Goal: Task Accomplishment & Management: Manage account settings

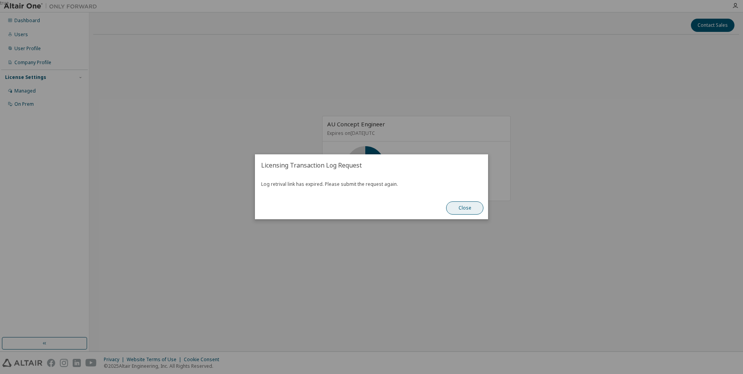
click at [461, 205] on button "Close" at bounding box center [464, 208] width 37 height 13
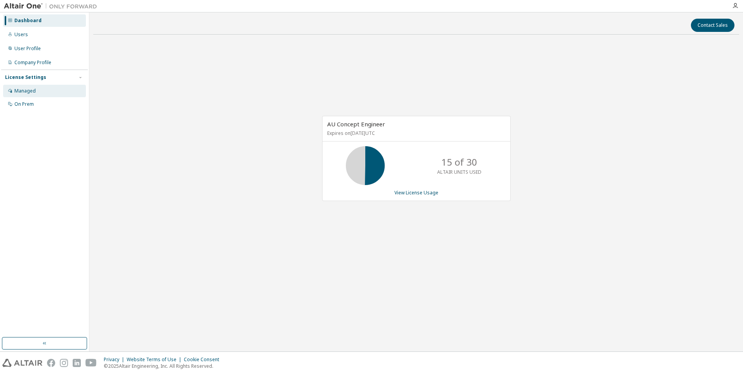
click at [23, 90] on div "Managed" at bounding box center [24, 91] width 21 height 6
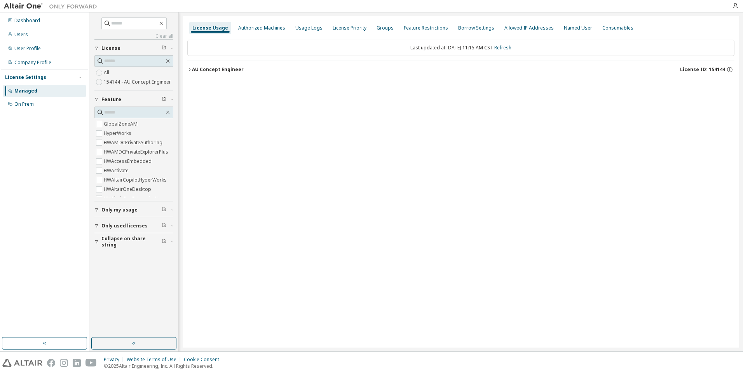
click at [196, 72] on div "AU Concept Engineer" at bounding box center [218, 69] width 52 height 6
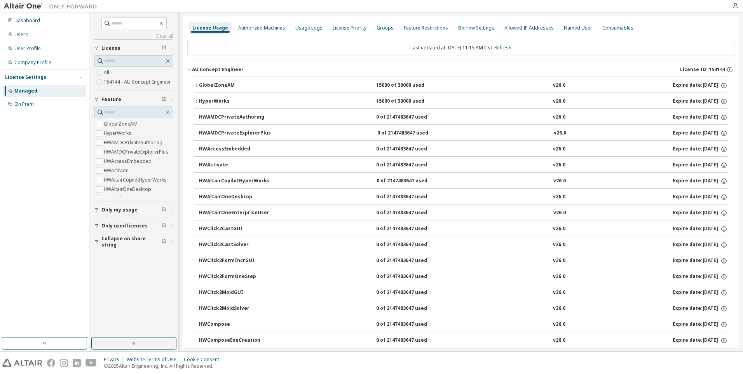
click at [216, 85] on div "GlobalZoneAM" at bounding box center [234, 85] width 70 height 7
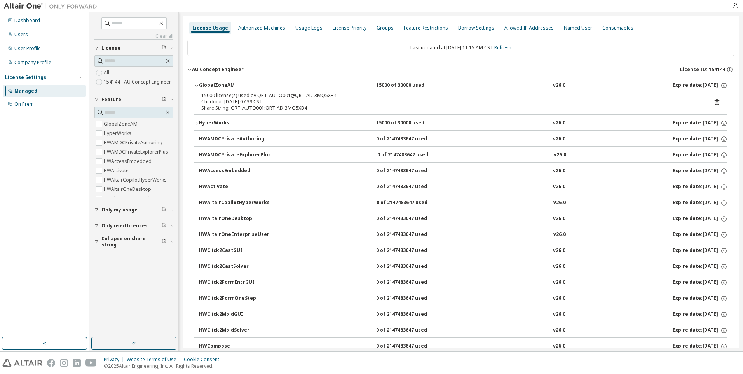
click at [716, 103] on icon at bounding box center [717, 102] width 2 height 2
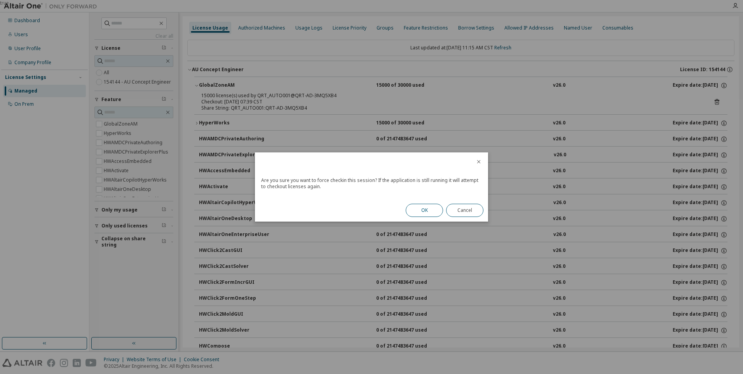
click at [429, 212] on button "OK" at bounding box center [424, 210] width 37 height 13
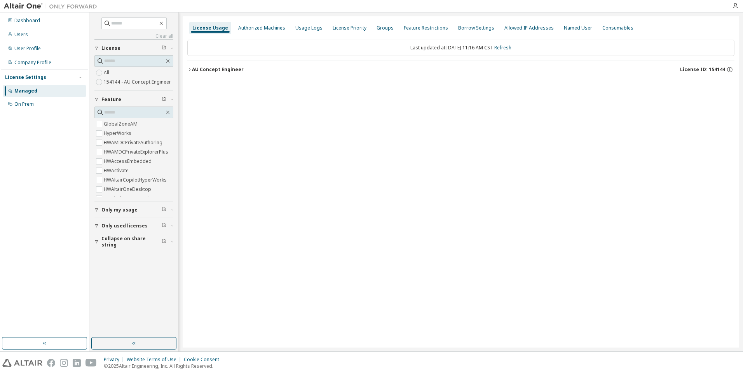
click at [203, 73] on button "AU Concept Engineer License ID: 154144" at bounding box center [460, 69] width 547 height 17
